Goal: Navigation & Orientation: Understand site structure

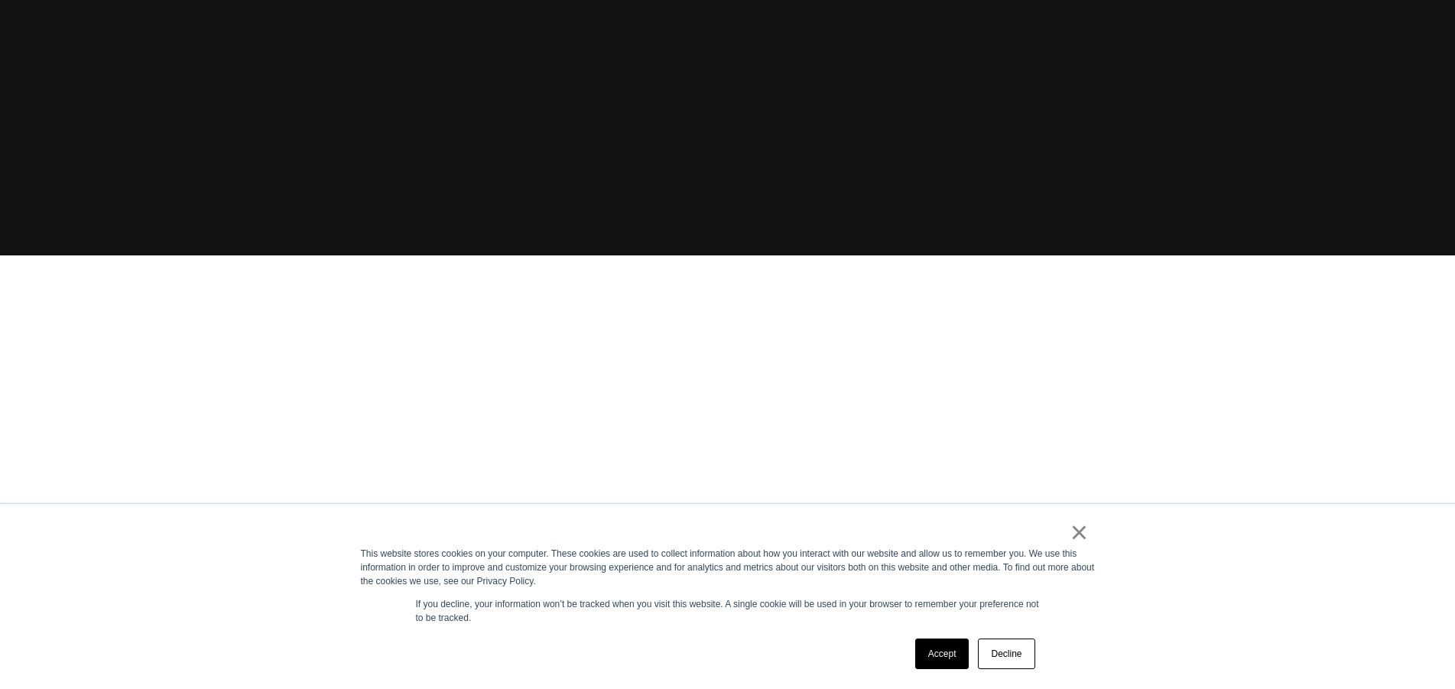
scroll to position [459, 0]
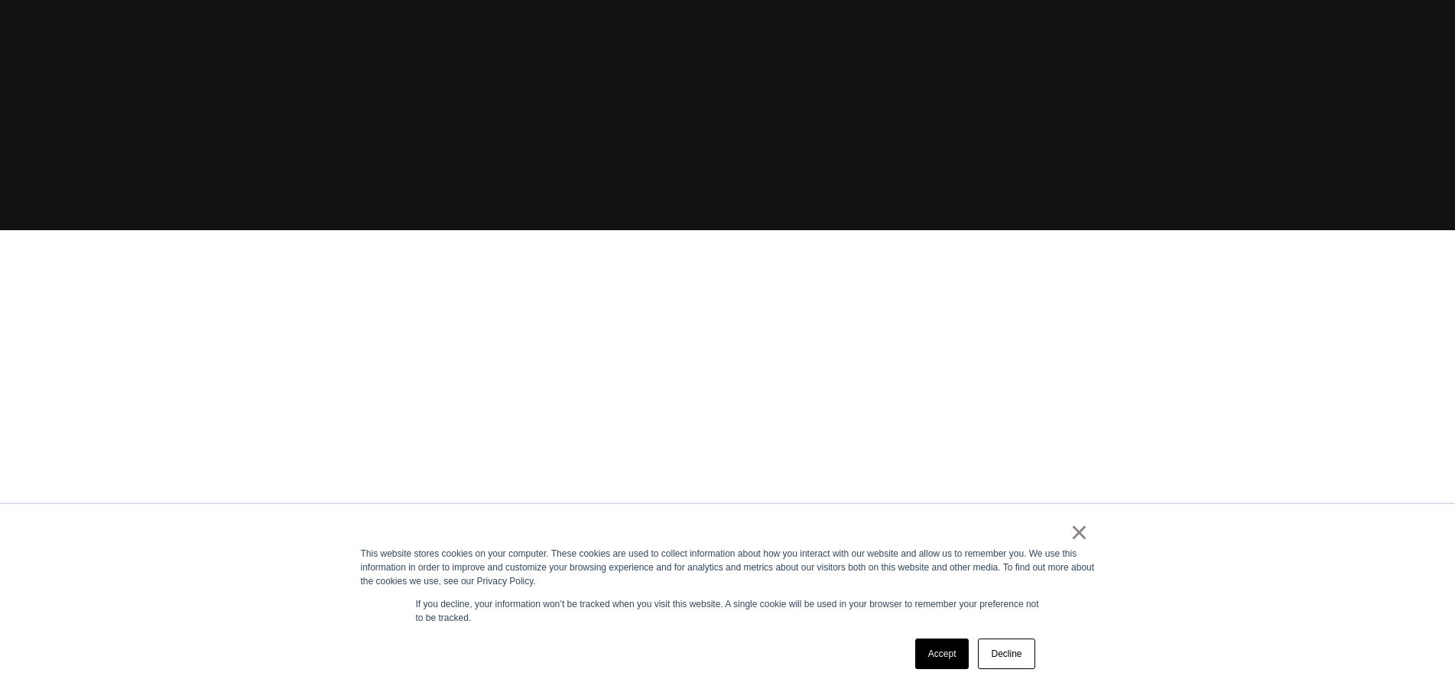
click at [936, 652] on link "Accept" at bounding box center [942, 654] width 54 height 31
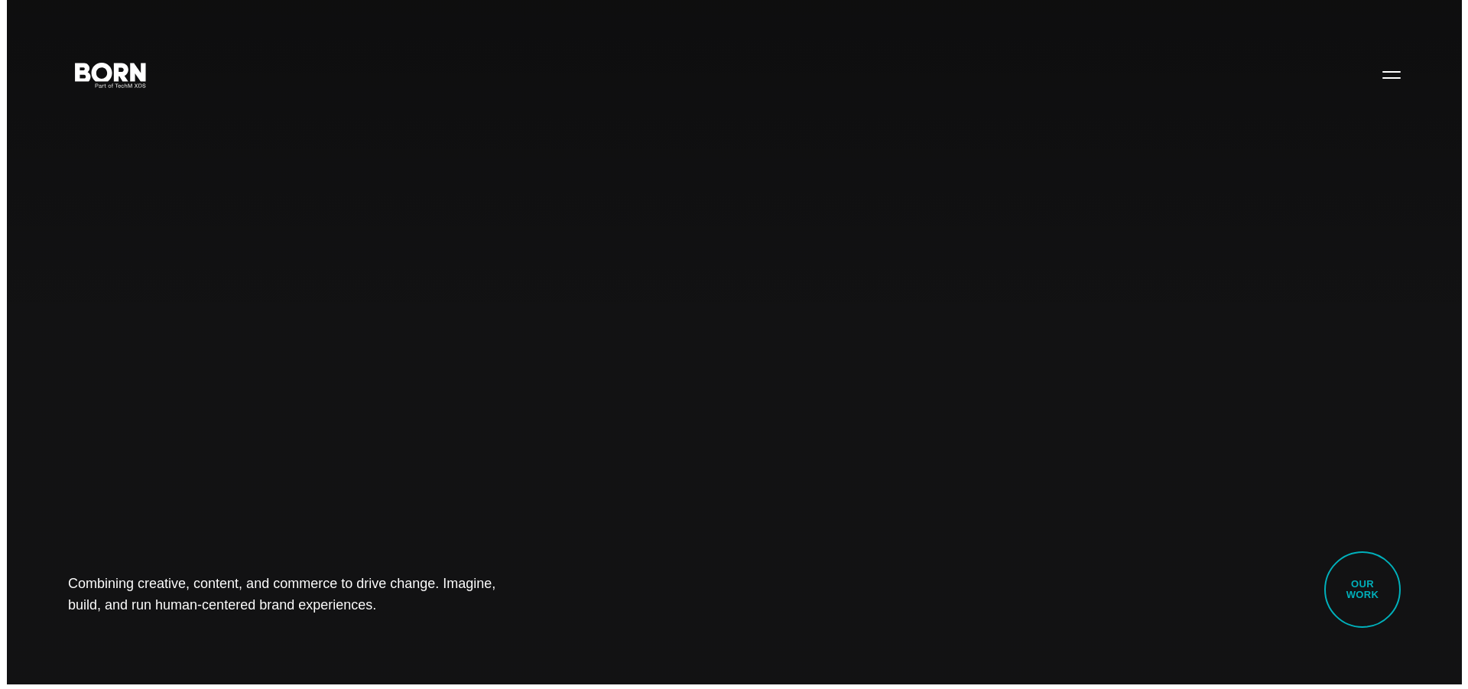
scroll to position [0, 0]
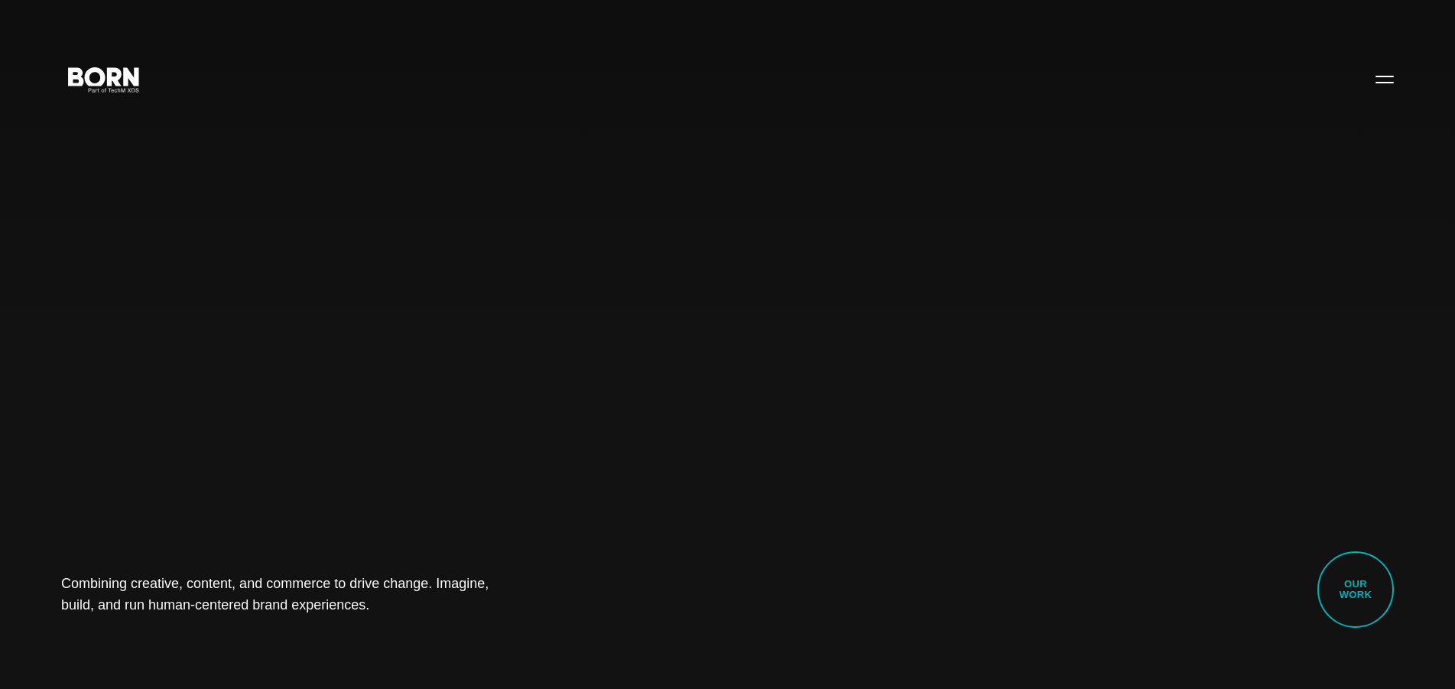
click at [1382, 69] on button "Primary Menu" at bounding box center [1385, 79] width 37 height 32
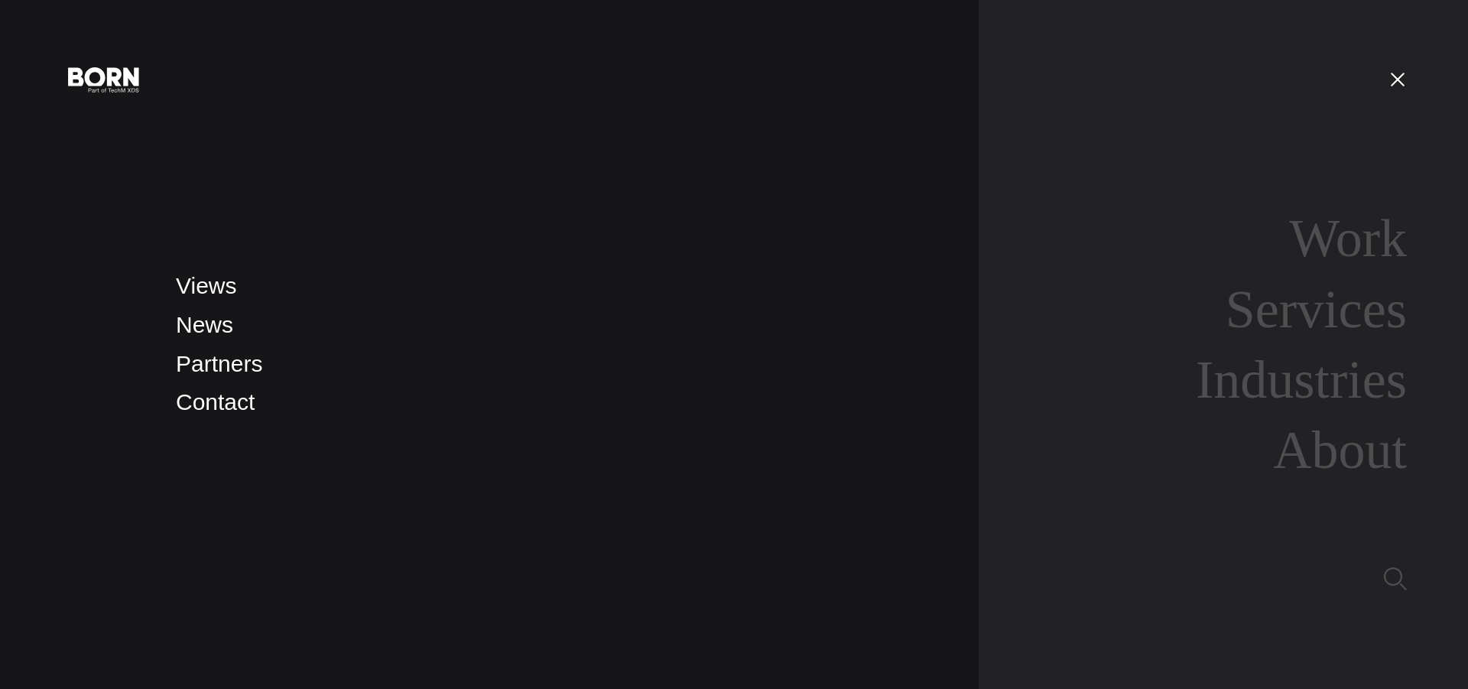
click at [1324, 463] on link "About" at bounding box center [1340, 450] width 134 height 59
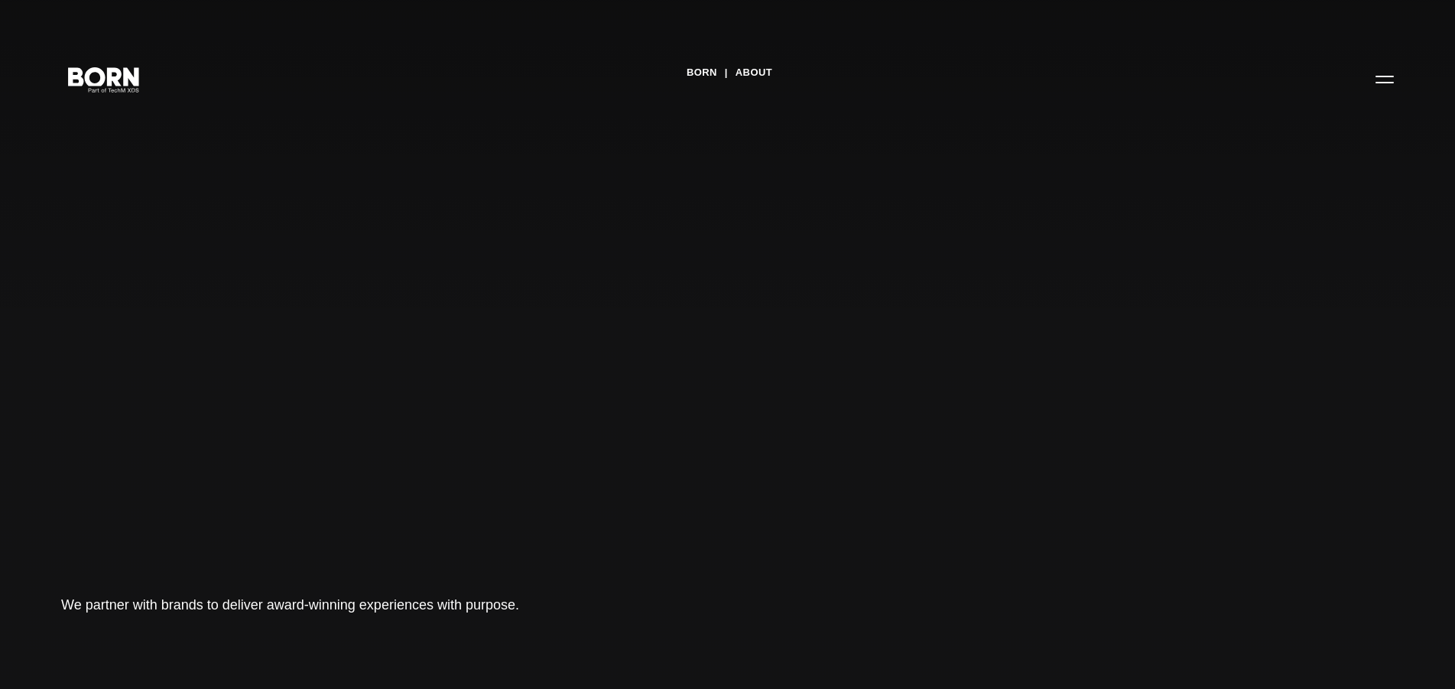
click at [1381, 76] on button "Primary Menu" at bounding box center [1385, 79] width 37 height 32
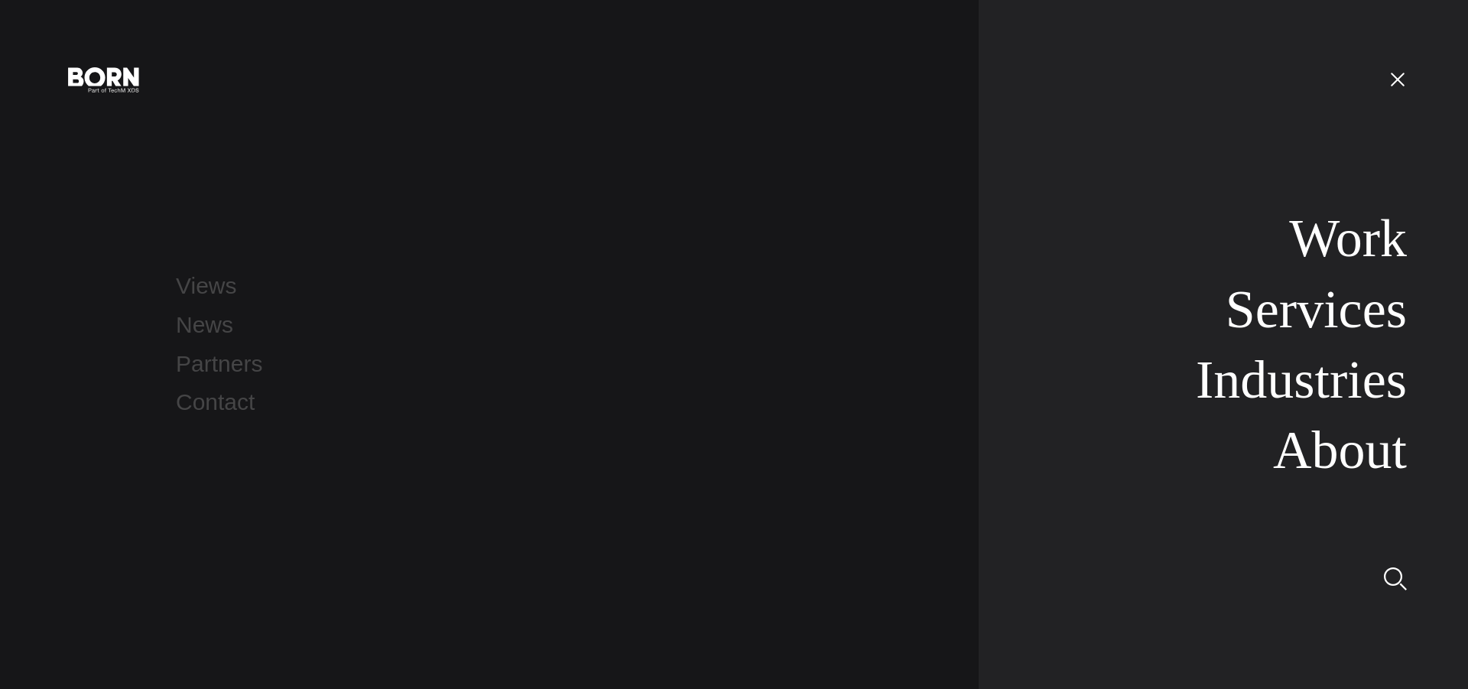
click at [224, 374] on link "Partners" at bounding box center [219, 363] width 86 height 25
